Goal: Information Seeking & Learning: Learn about a topic

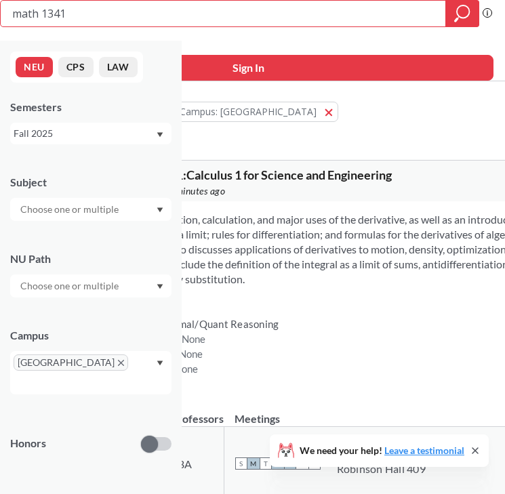
type input "musc1915"
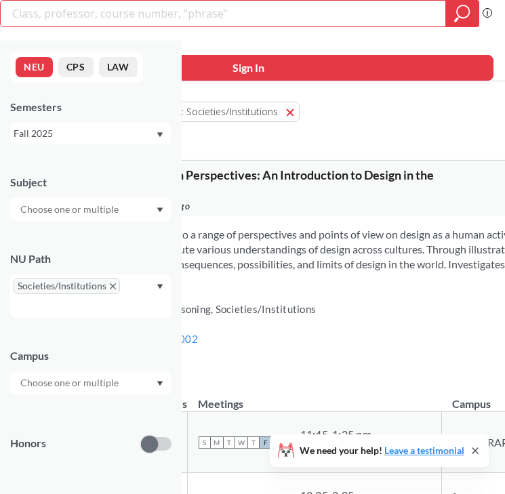
click at [101, 129] on div "Fall 2025" at bounding box center [85, 133] width 142 height 15
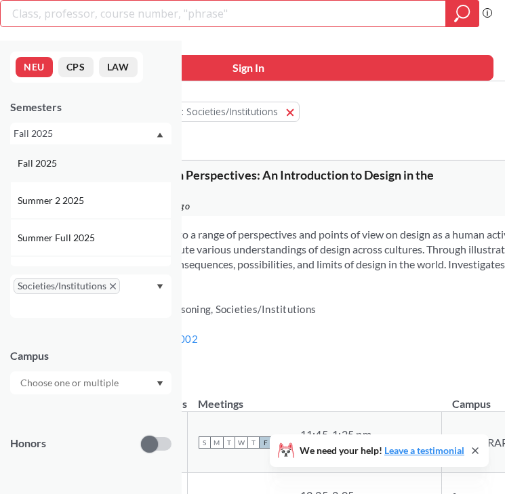
click at [112, 170] on div "Fall 2025" at bounding box center [90, 162] width 161 height 37
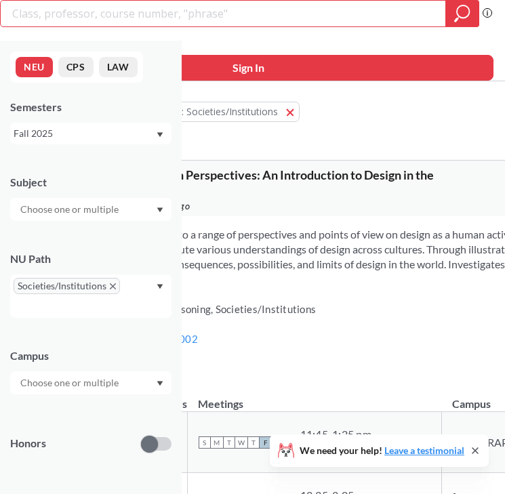
click at [120, 211] on input "text" at bounding box center [71, 209] width 114 height 16
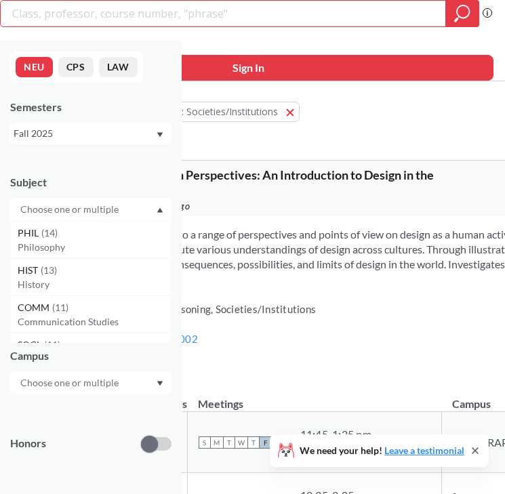
click at [120, 211] on input "text" at bounding box center [71, 209] width 114 height 16
click at [158, 171] on div "Subject PHIL ( 14 ) Philosophy HIST ( 13 ) History COMM ( 11 ) Communication St…" at bounding box center [90, 191] width 161 height 60
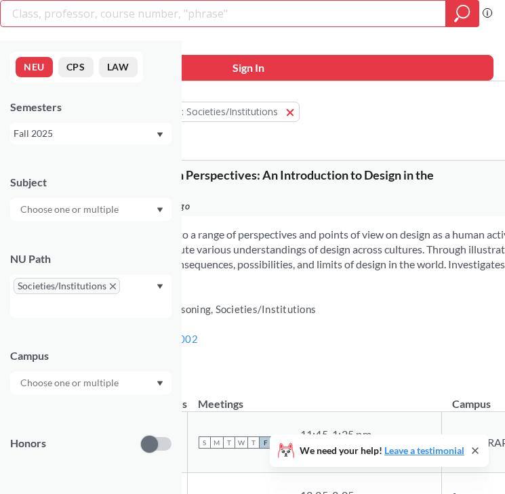
click at [144, 295] on div "Societies/Institutions" at bounding box center [90, 295] width 161 height 43
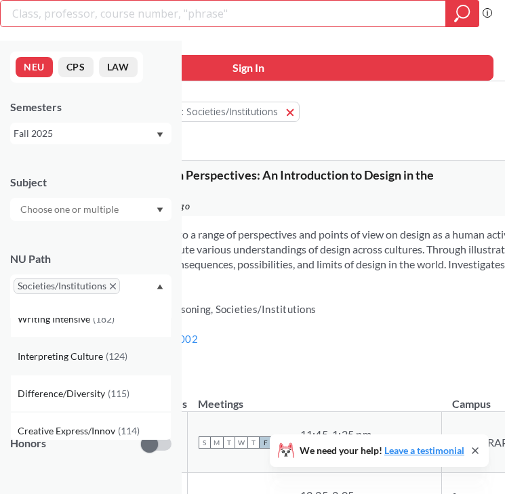
scroll to position [24, 0]
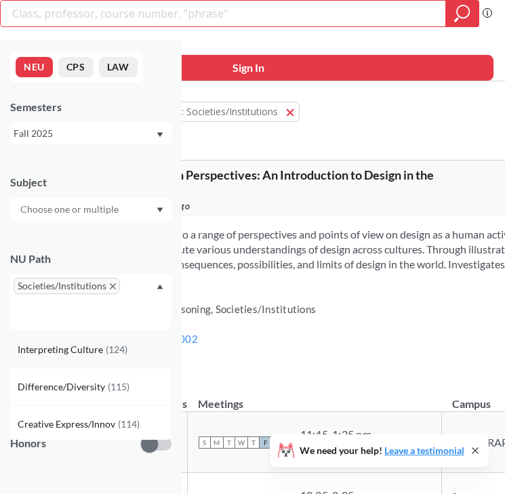
click at [136, 346] on div "Interpreting Culture ( 124 )" at bounding box center [94, 349] width 153 height 15
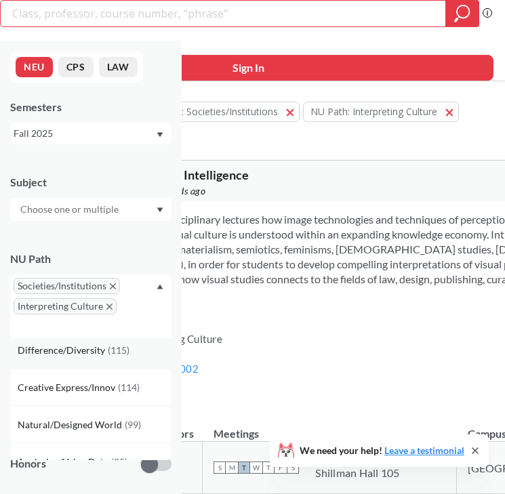
scroll to position [33, 0]
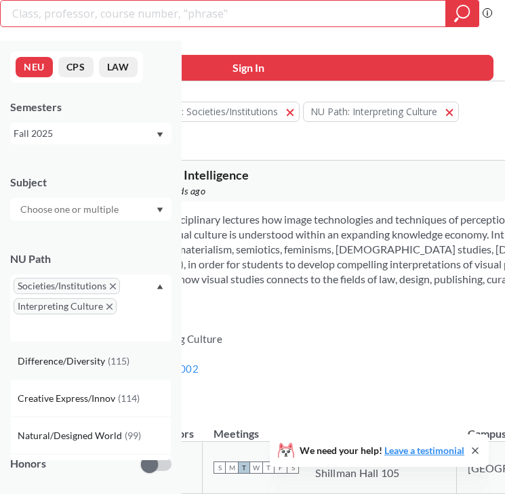
click at [129, 368] on div "Difference/Diversity ( 115 )" at bounding box center [90, 360] width 161 height 37
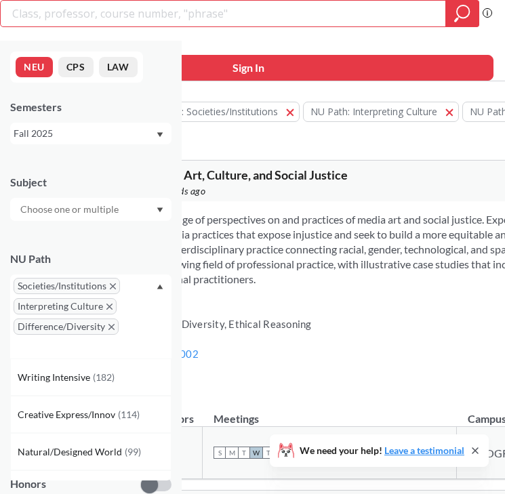
click at [135, 251] on div "NU Path Societies/Institutions Interpreting Culture Difference/Diversity Writin…" at bounding box center [90, 298] width 161 height 121
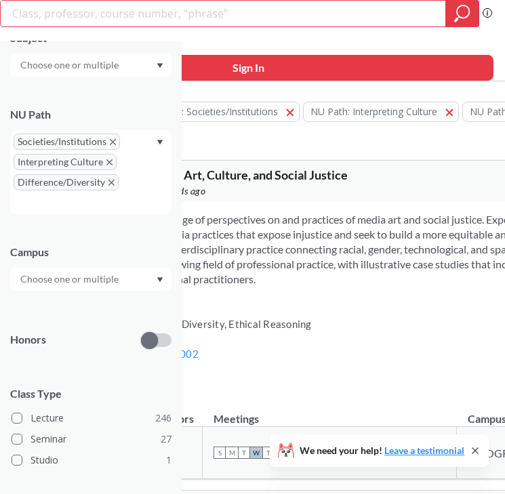
scroll to position [157, 0]
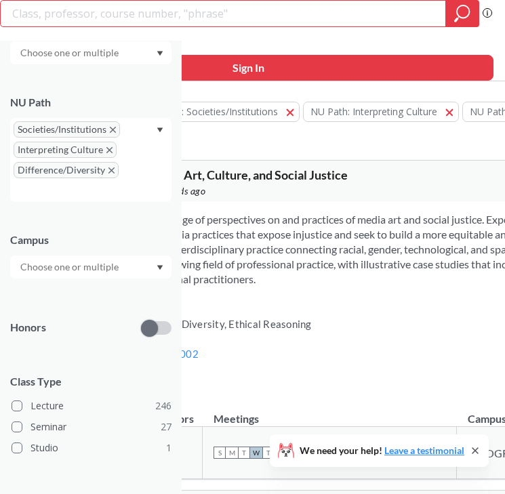
click at [137, 258] on div at bounding box center [90, 267] width 161 height 23
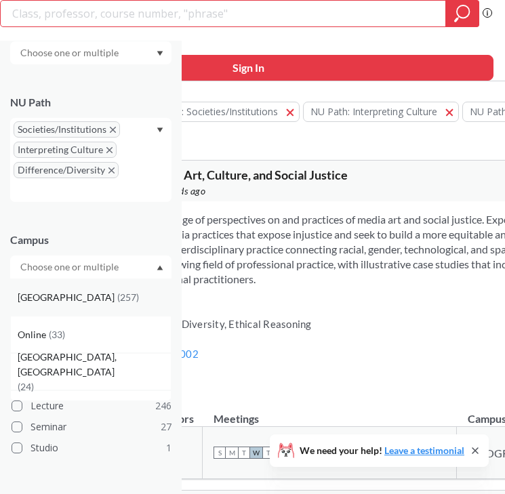
click at [115, 290] on div "[GEOGRAPHIC_DATA] ( 257 )" at bounding box center [94, 297] width 153 height 15
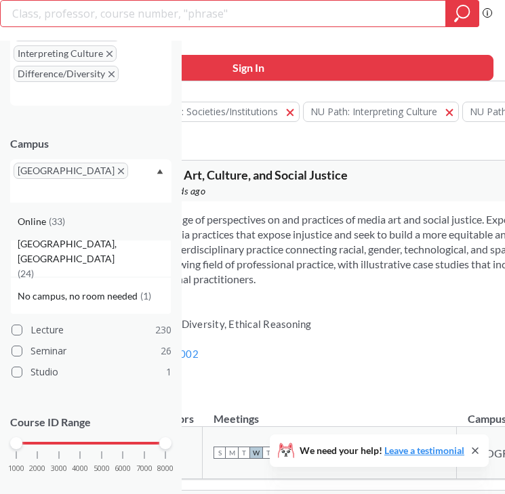
scroll to position [258, 0]
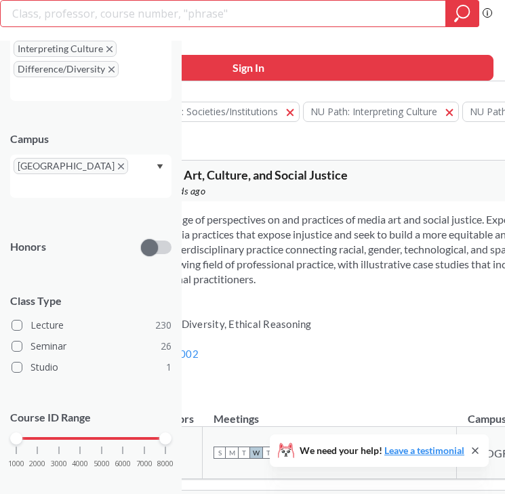
click at [150, 138] on div "Campus" at bounding box center [90, 138] width 161 height 15
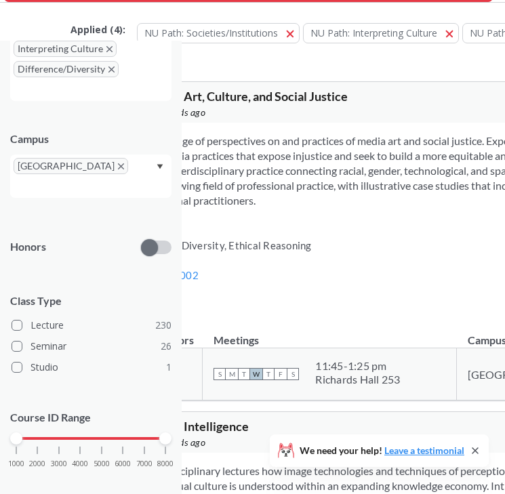
scroll to position [0, 0]
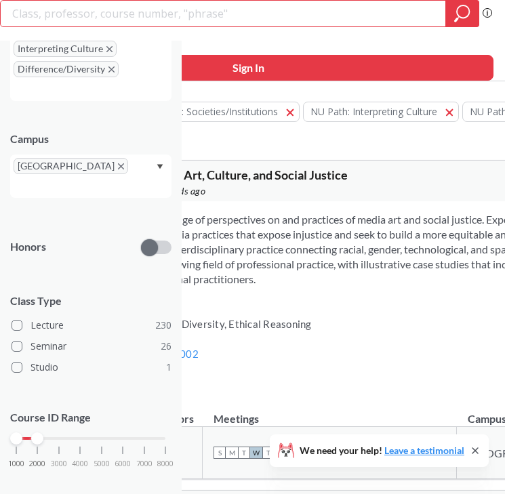
drag, startPoint x: 165, startPoint y: 421, endPoint x: 34, endPoint y: 422, distance: 130.8
click at [34, 432] on div at bounding box center [37, 438] width 12 height 12
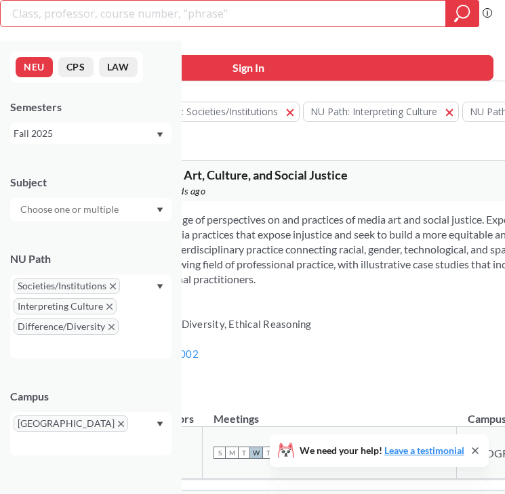
click at [274, 148] on div "Applied ( 5 ): NU Path: Societies/Institutions Societies/Institutions NU Path: …" at bounding box center [434, 118] width 728 height 61
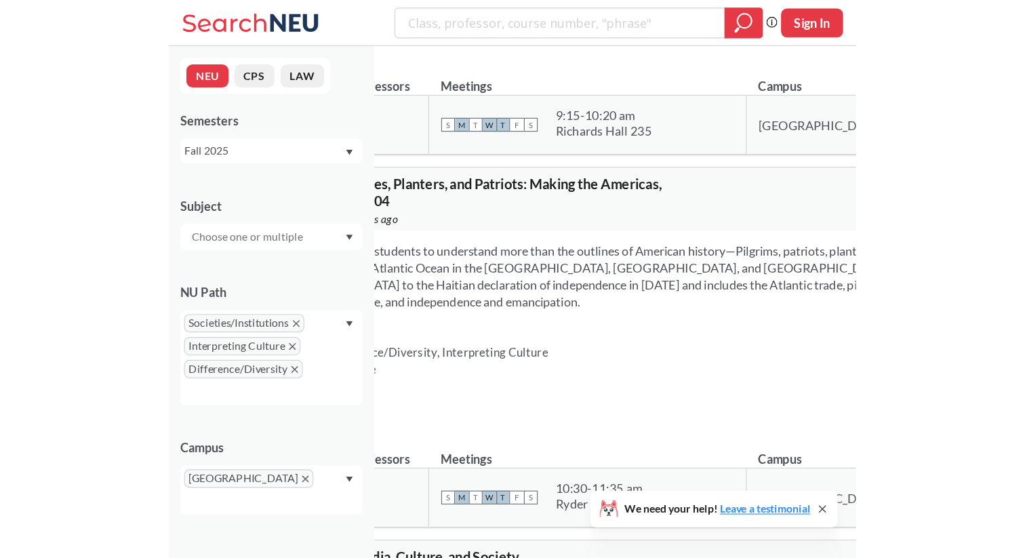
scroll to position [25284, 0]
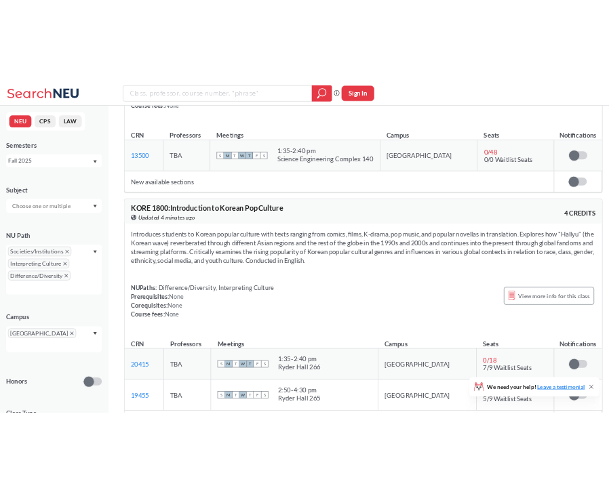
scroll to position [39747, 0]
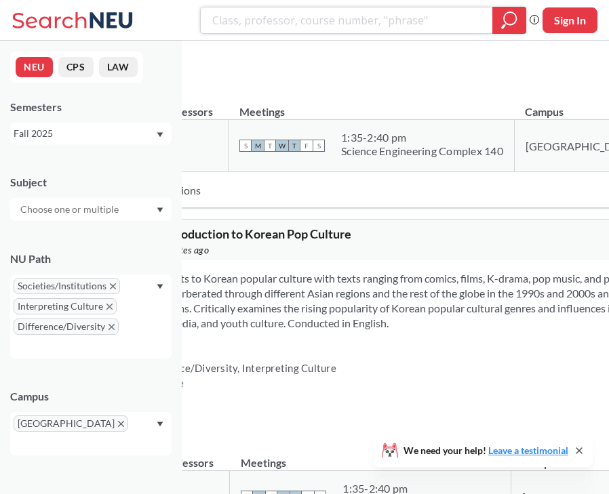
click at [260, 21] on input "search" at bounding box center [347, 20] width 272 height 23
type input "THTR 2335"
